Goal: Task Accomplishment & Management: Manage account settings

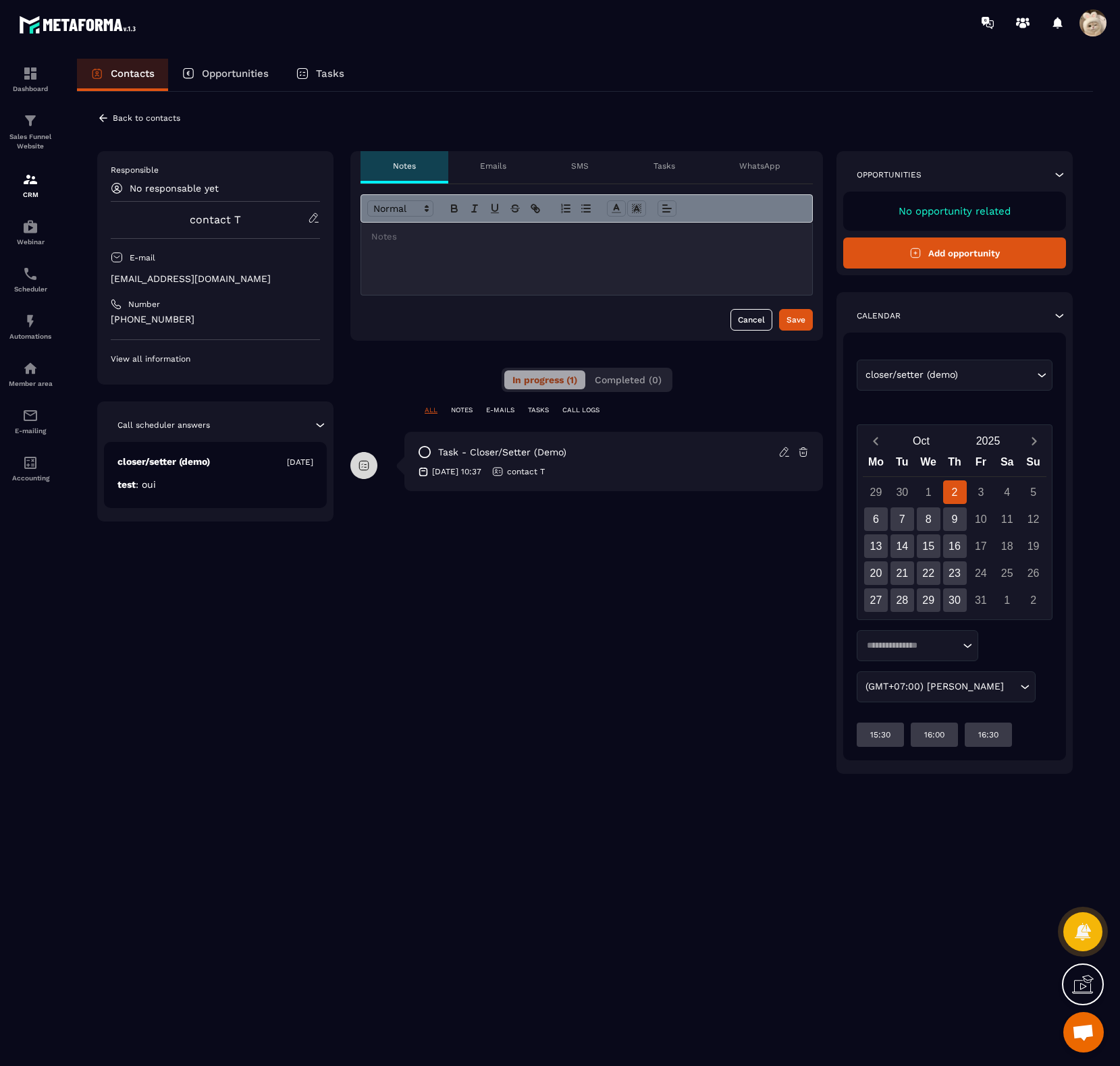
click at [766, 162] on p "WhatsApp" at bounding box center [760, 165] width 41 height 11
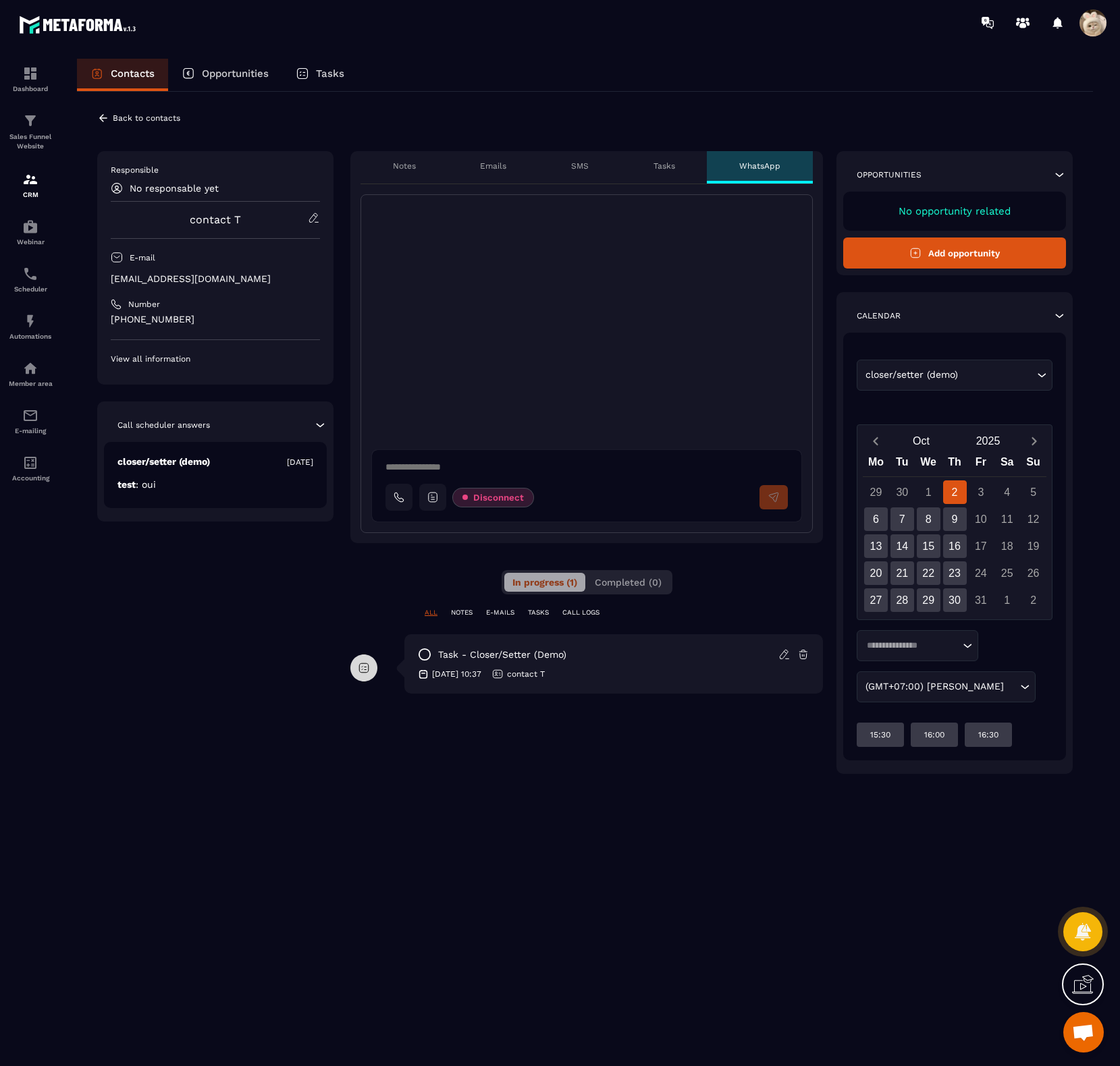
click at [495, 501] on span "Disconnect" at bounding box center [499, 498] width 51 height 10
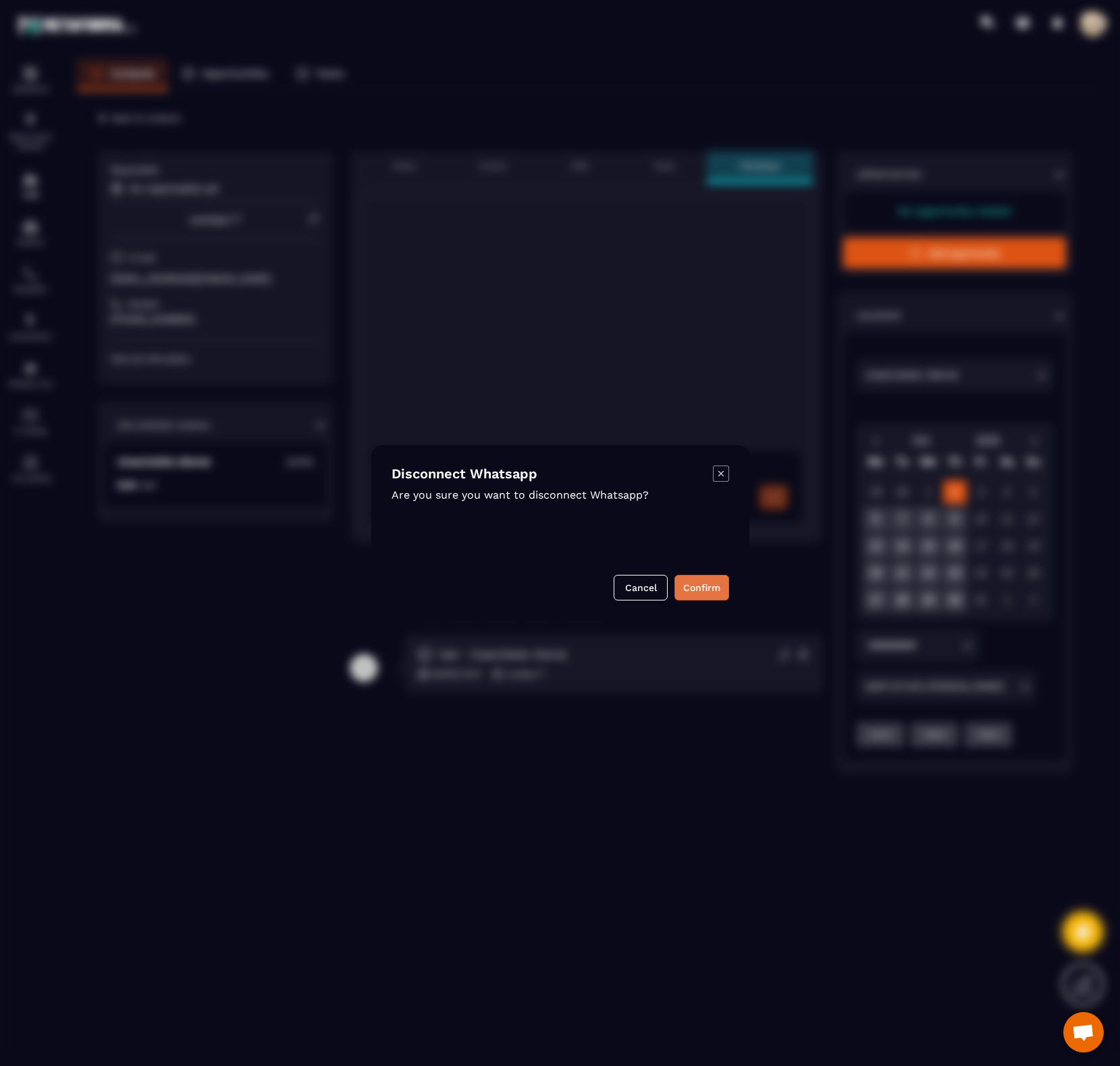
click at [703, 594] on button "Confirm" at bounding box center [702, 588] width 55 height 25
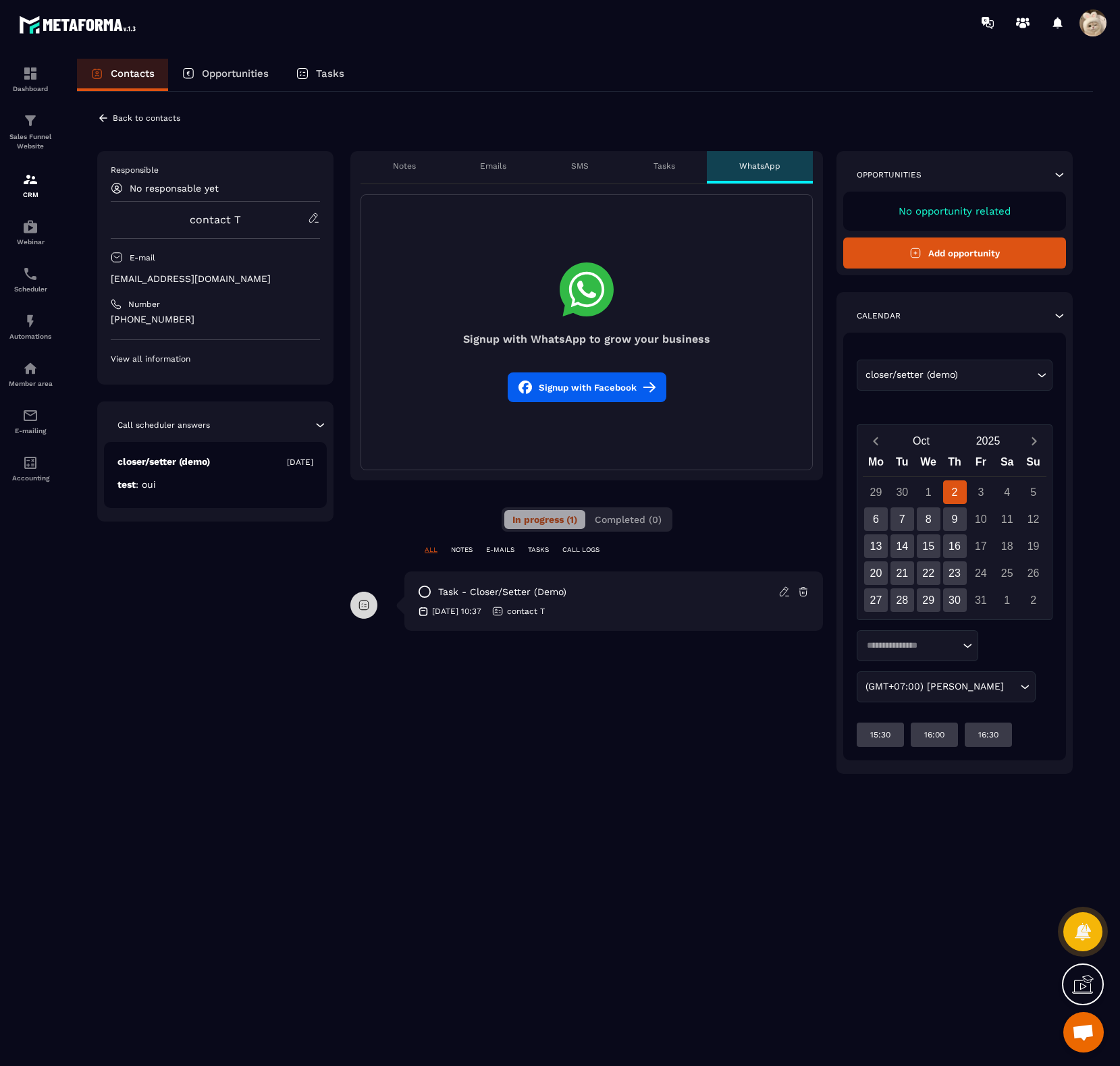
click at [616, 382] on button "Signup with Facebook" at bounding box center [587, 387] width 158 height 30
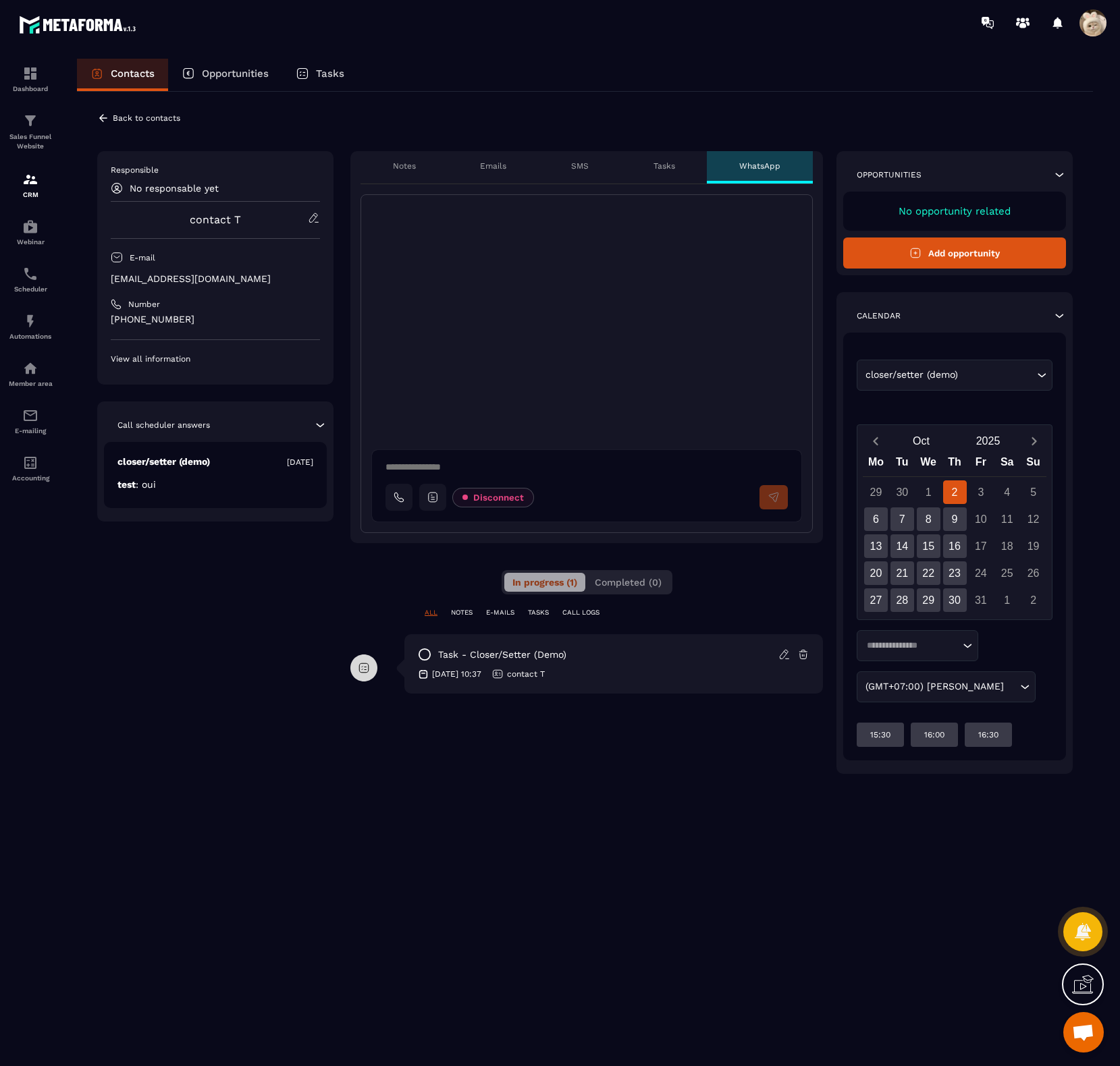
click at [1090, 26] on span at bounding box center [1093, 23] width 27 height 27
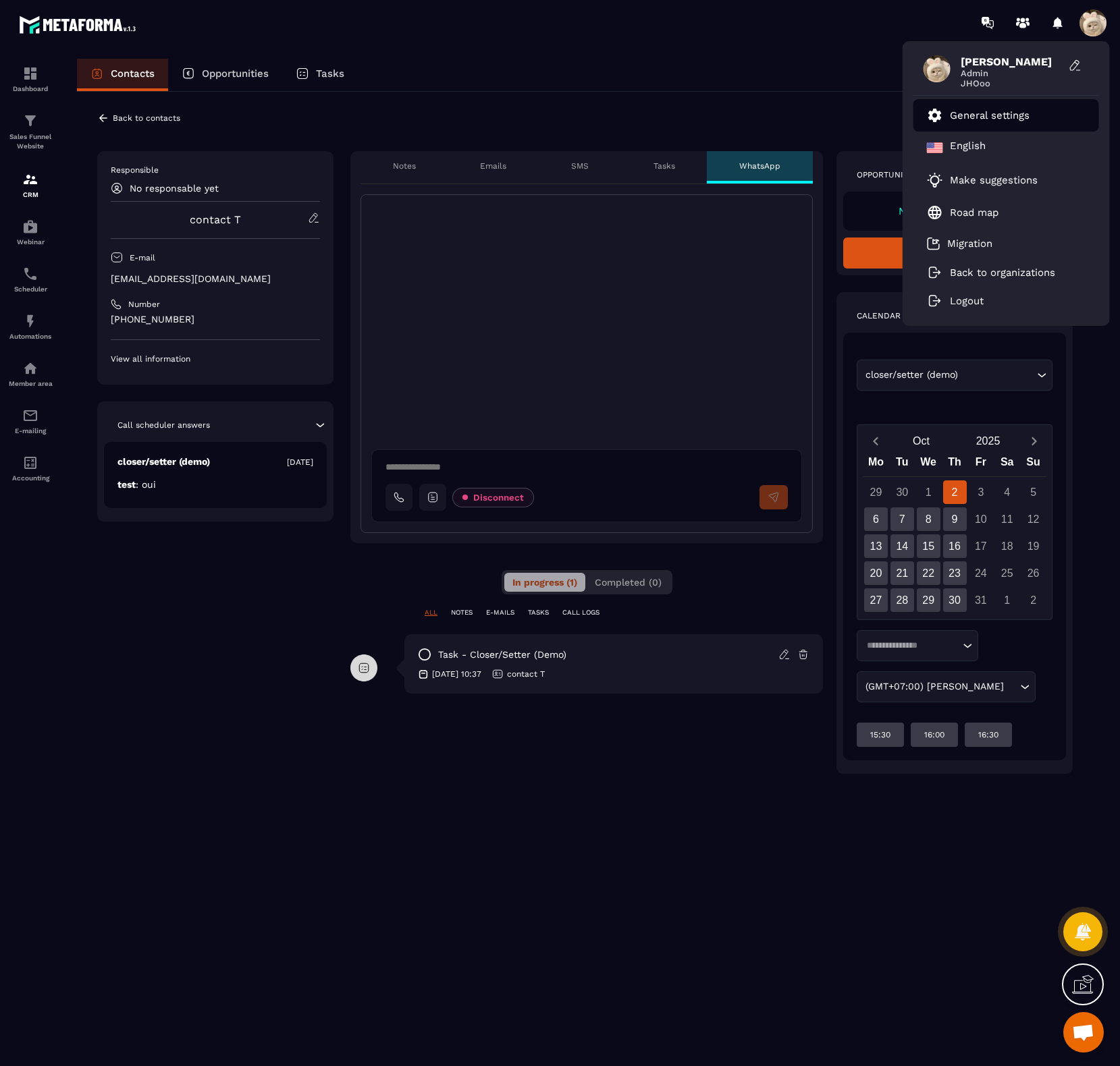
click at [1001, 113] on p "General settings" at bounding box center [990, 115] width 80 height 12
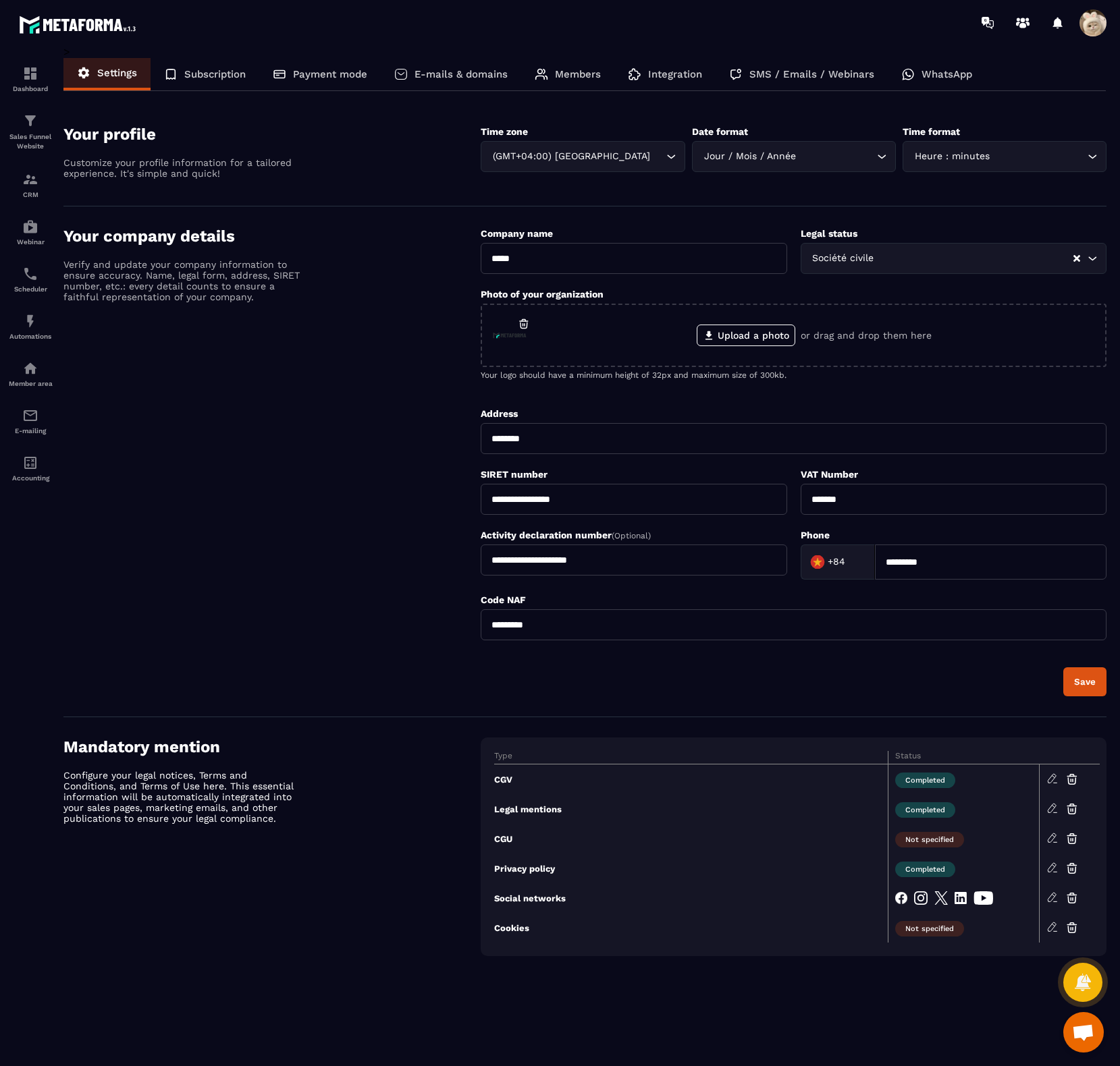
click at [942, 78] on p "WhatsApp" at bounding box center [947, 74] width 51 height 12
